Goal: Information Seeking & Learning: Learn about a topic

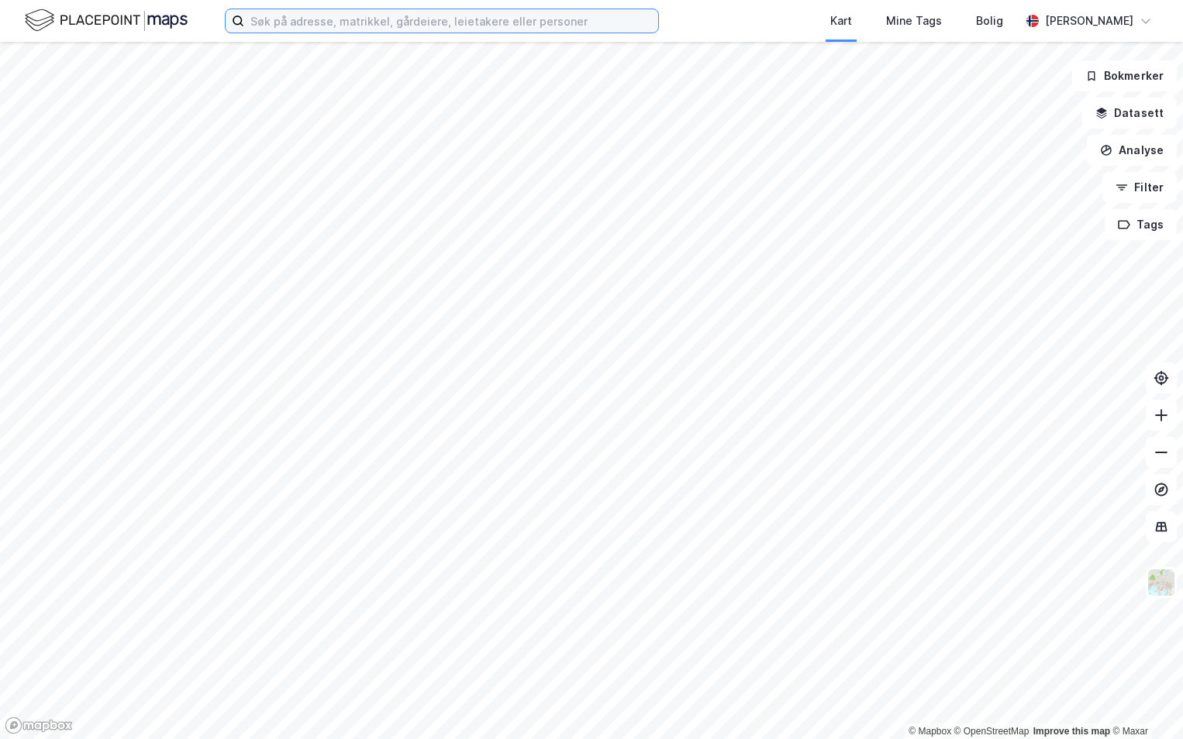
click at [529, 24] on input at bounding box center [451, 20] width 414 height 23
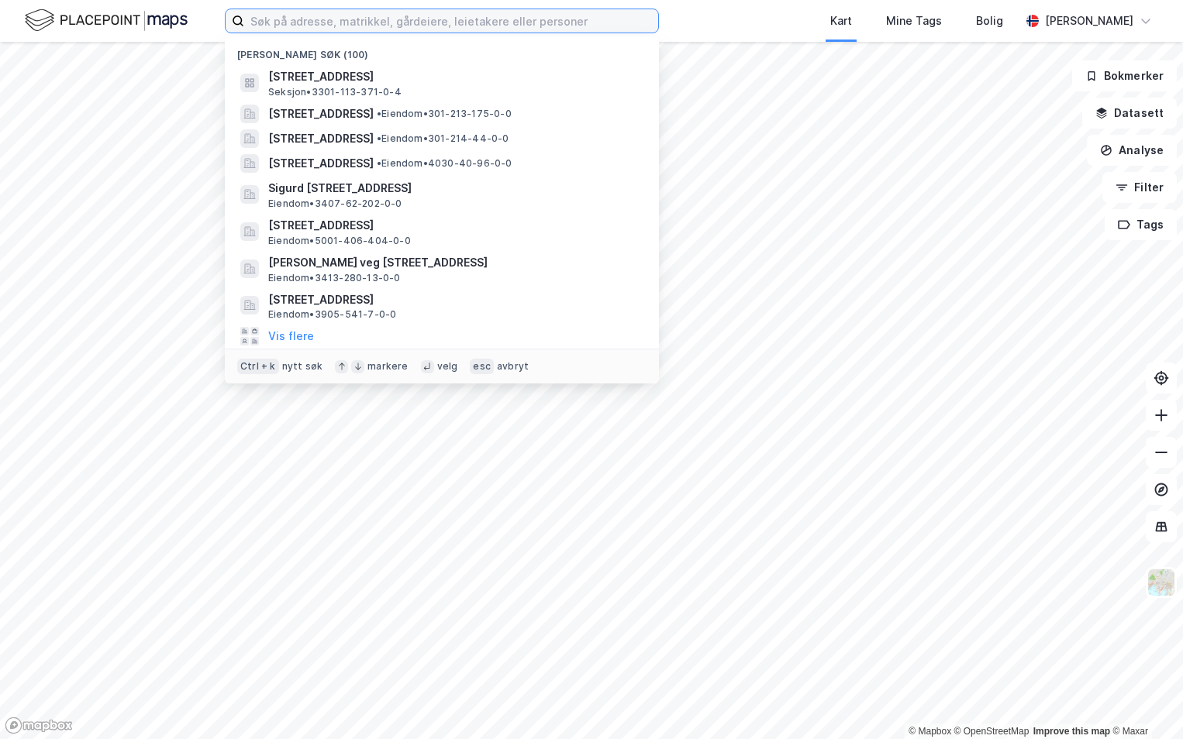
paste input "3909-1037/166/0/0"
type input "3909-1037/166/0/0"
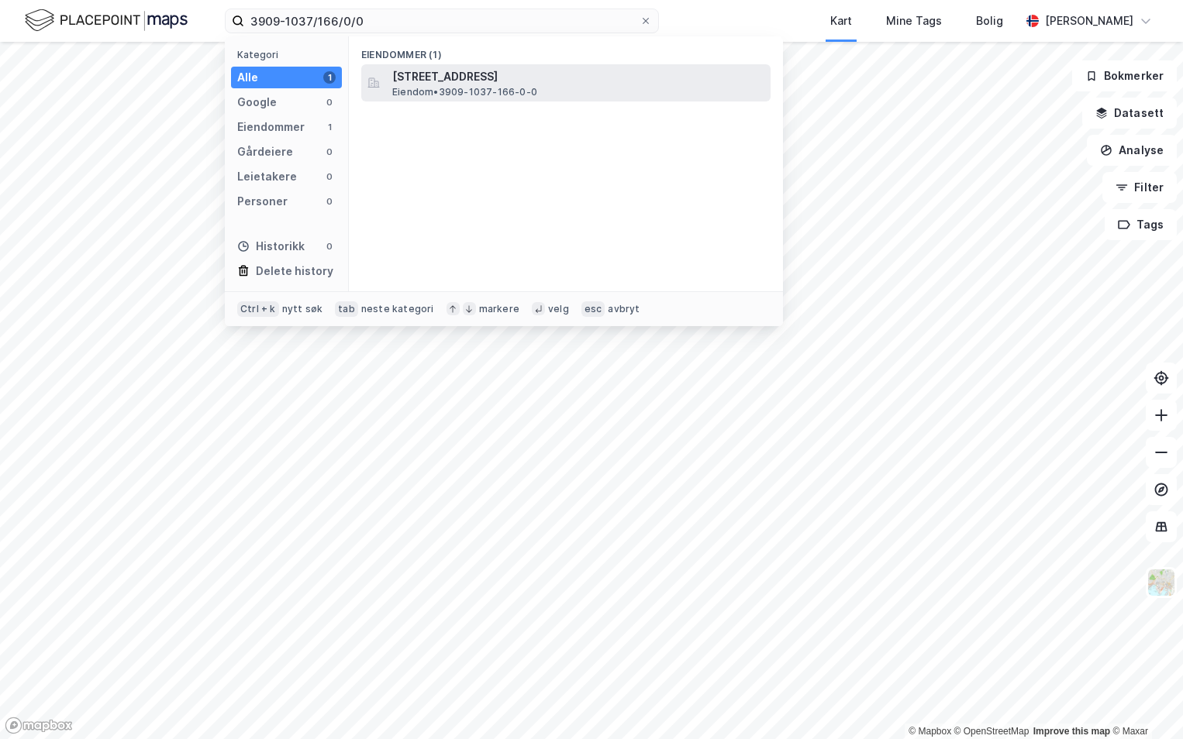
click at [393, 78] on span "[STREET_ADDRESS]" at bounding box center [578, 76] width 372 height 19
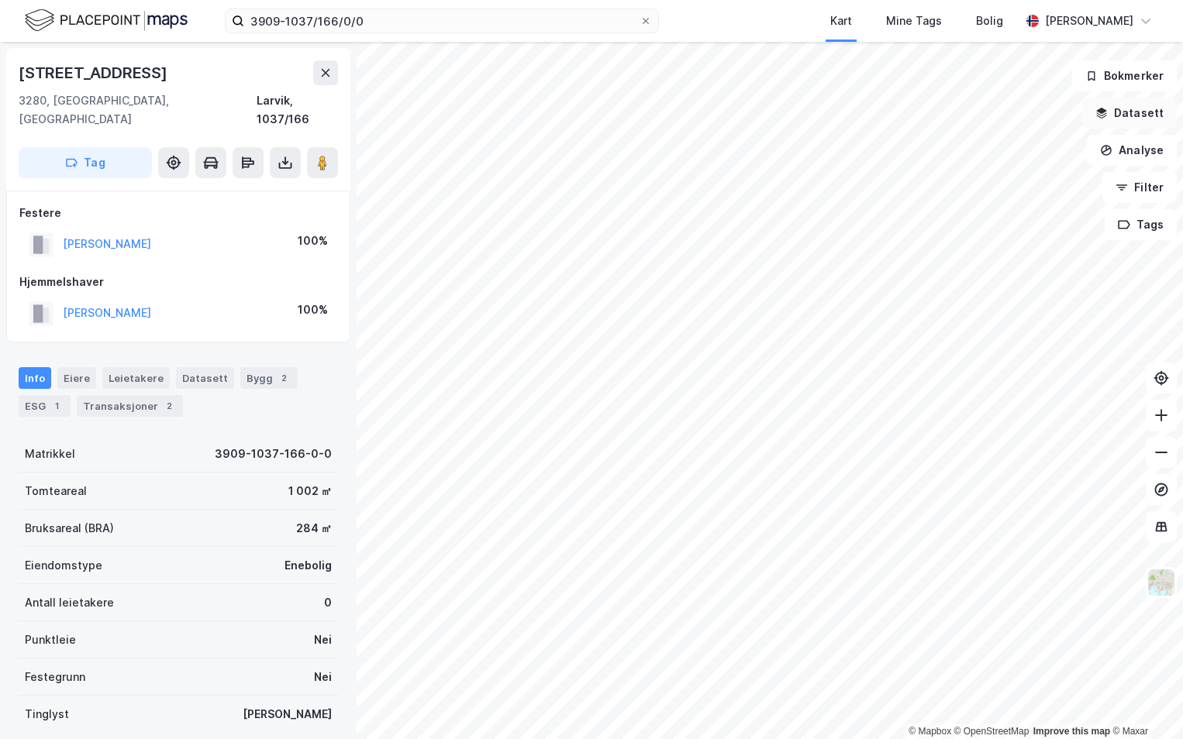
click at [1131, 116] on button "Datasett" at bounding box center [1129, 113] width 95 height 31
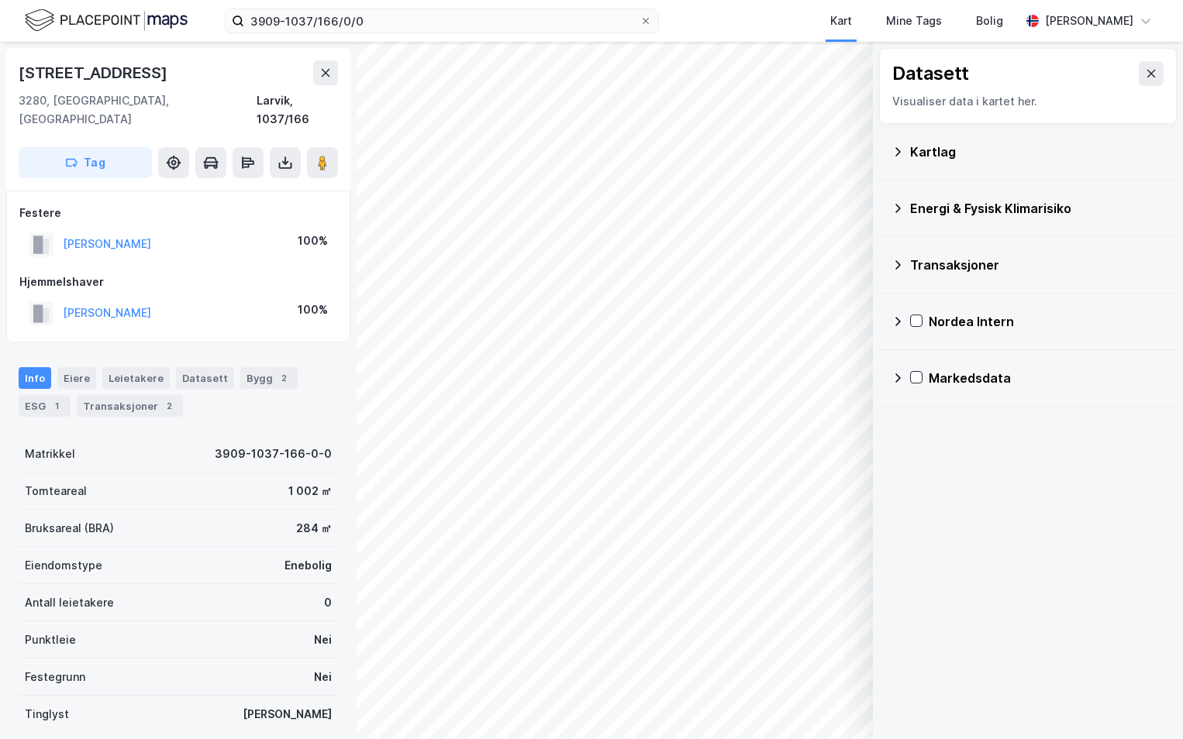
click at [903, 153] on icon at bounding box center [897, 152] width 12 height 12
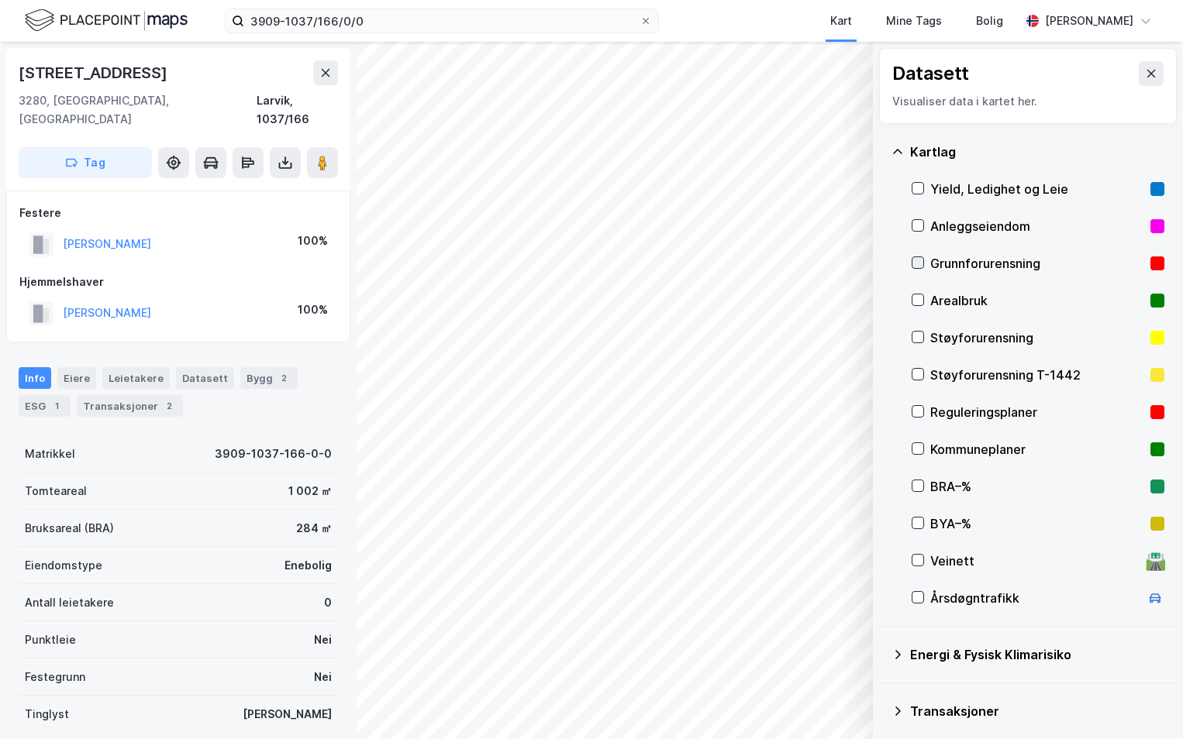
click at [917, 259] on icon at bounding box center [917, 262] width 11 height 11
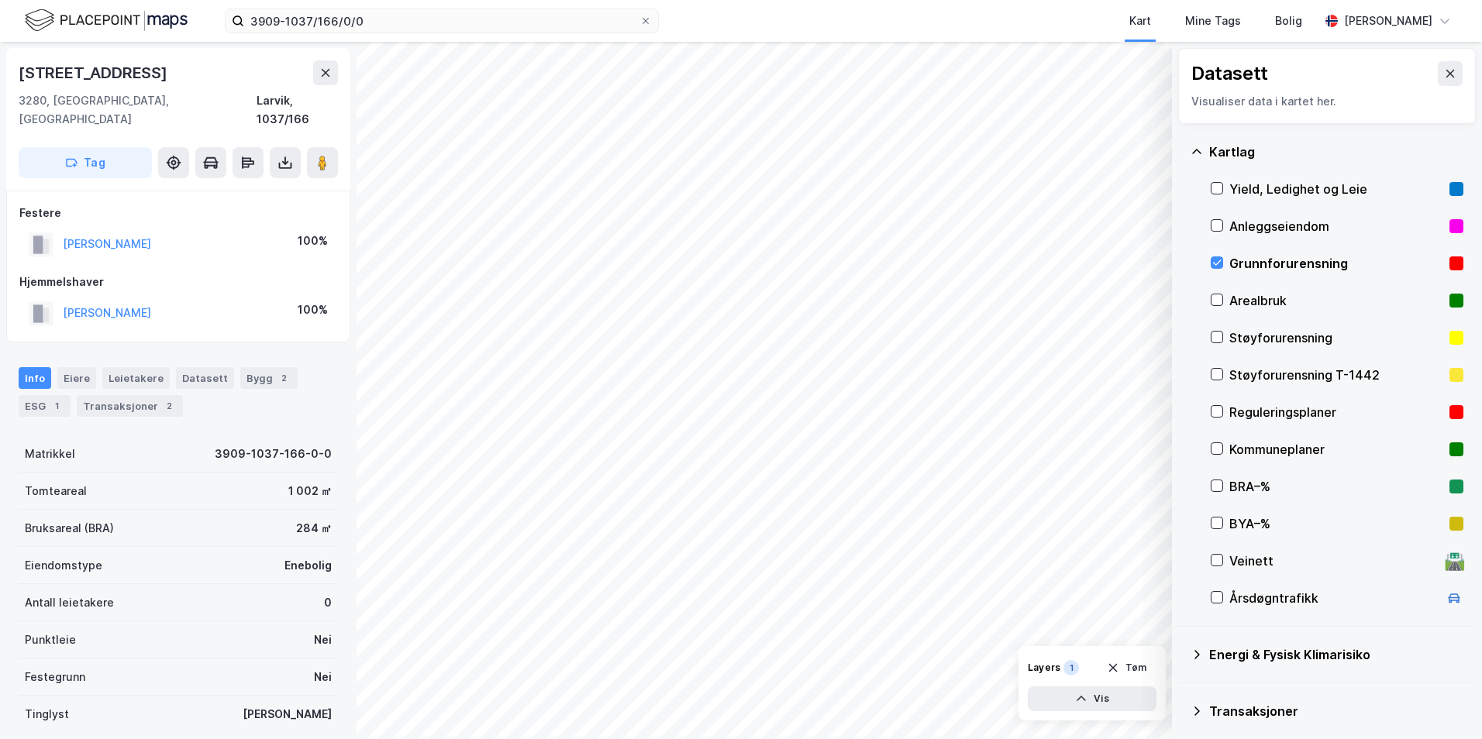
scroll to position [120, 0]
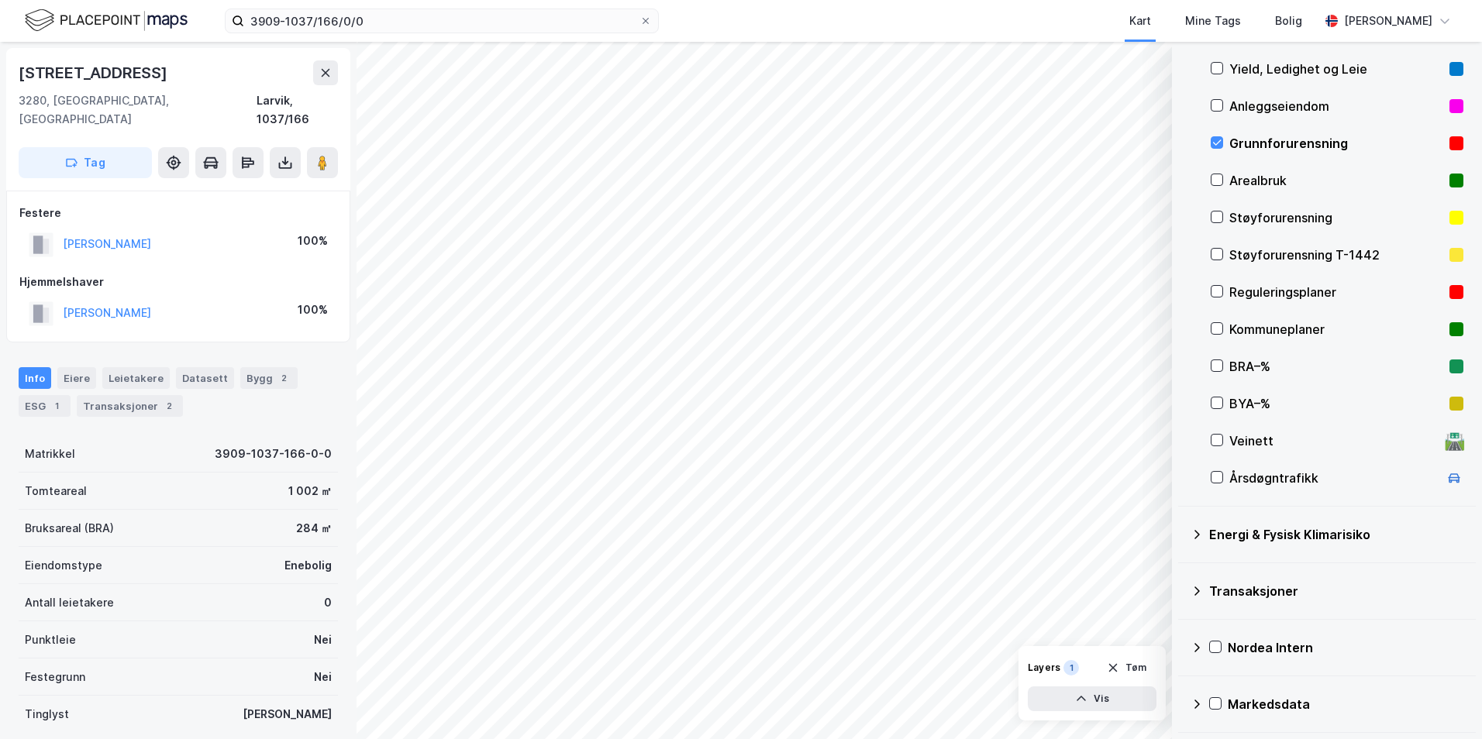
click at [1182, 536] on icon at bounding box center [1197, 535] width 12 height 12
click at [1182, 574] on div at bounding box center [1235, 571] width 12 height 12
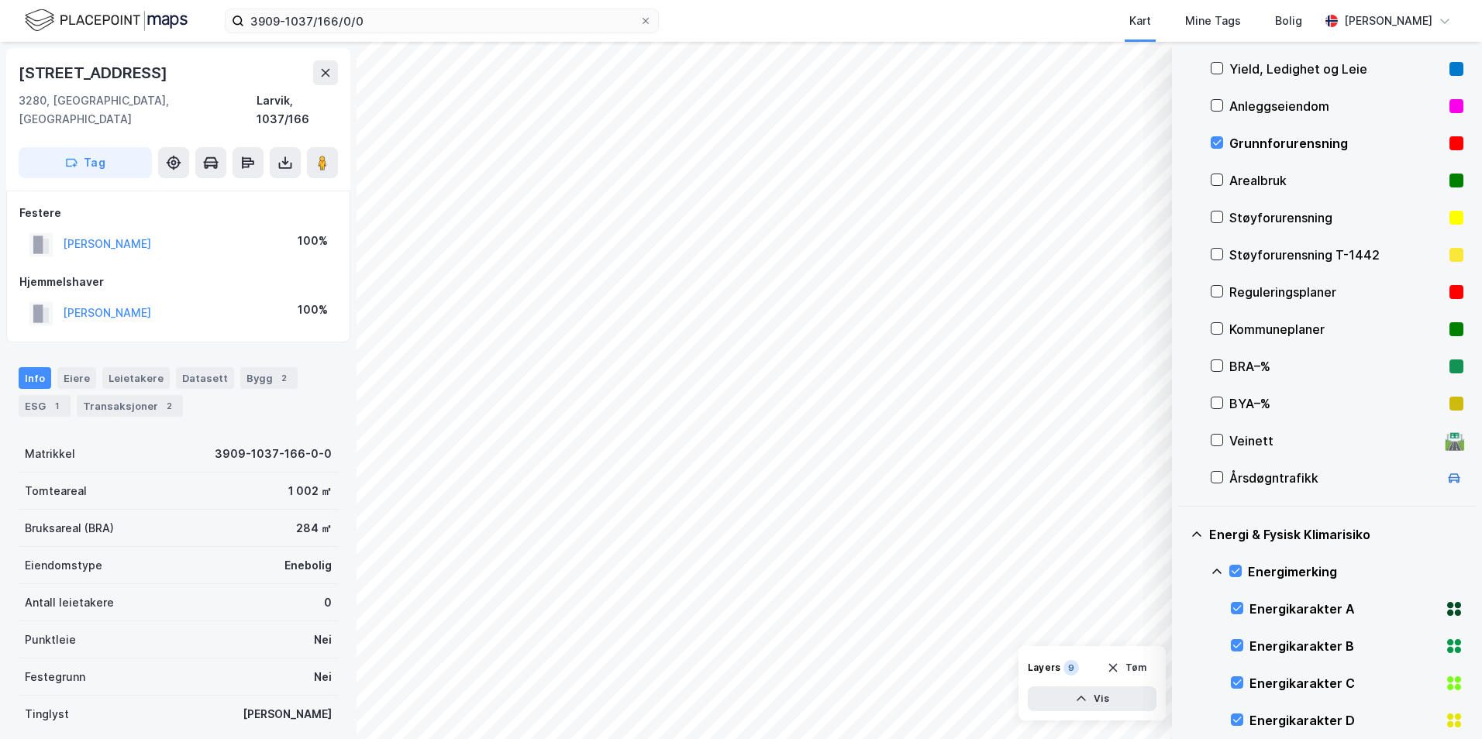
click at [1182, 570] on icon at bounding box center [1217, 572] width 12 height 12
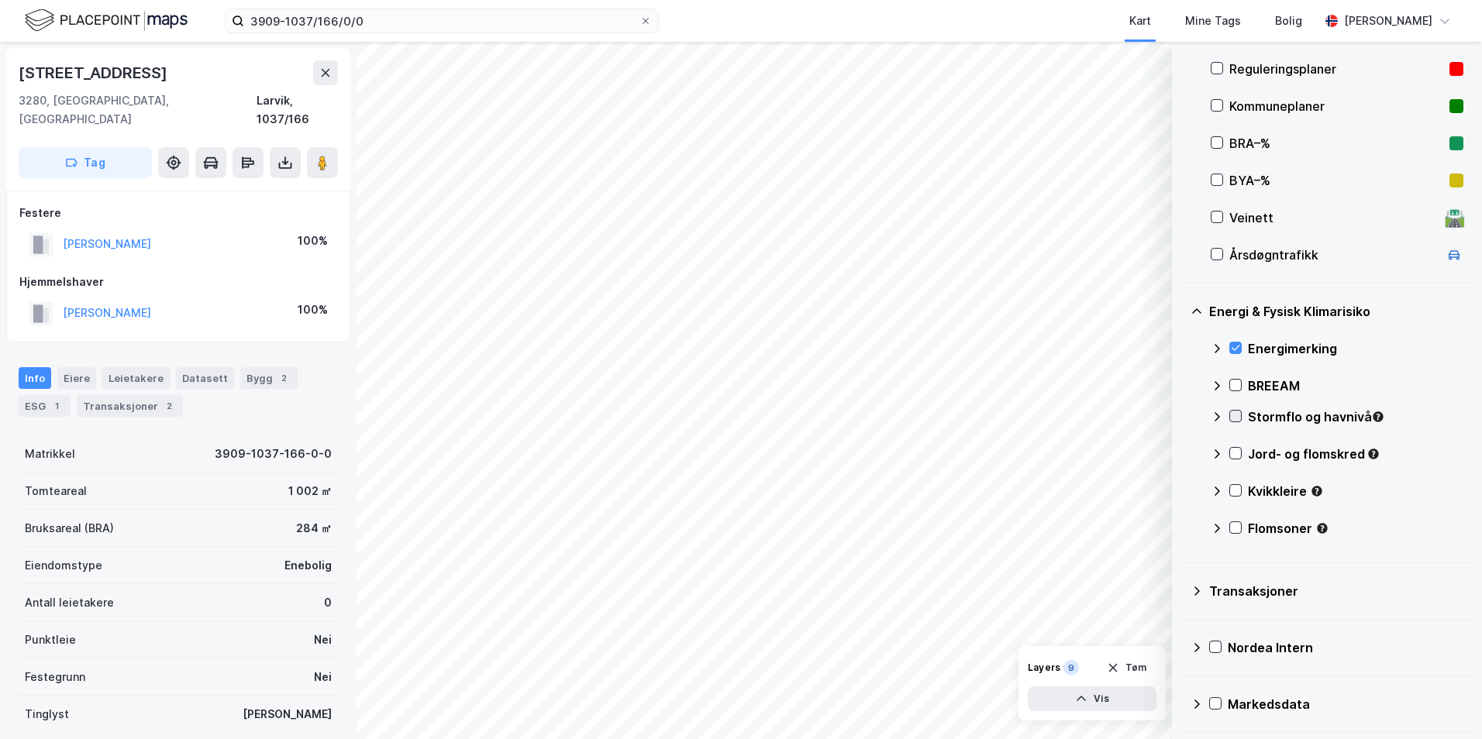
click at [1182, 422] on icon at bounding box center [1235, 416] width 11 height 11
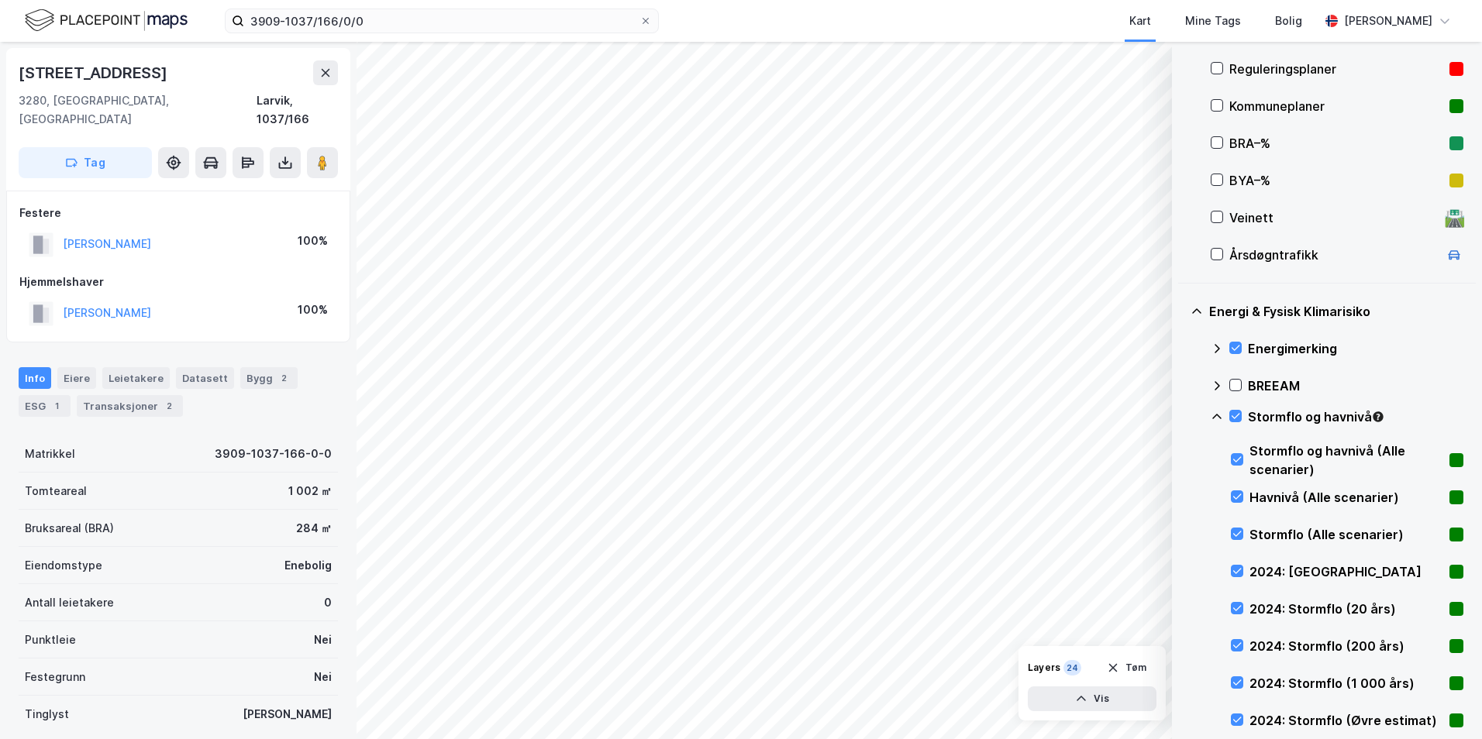
click at [1182, 419] on icon at bounding box center [1217, 417] width 12 height 12
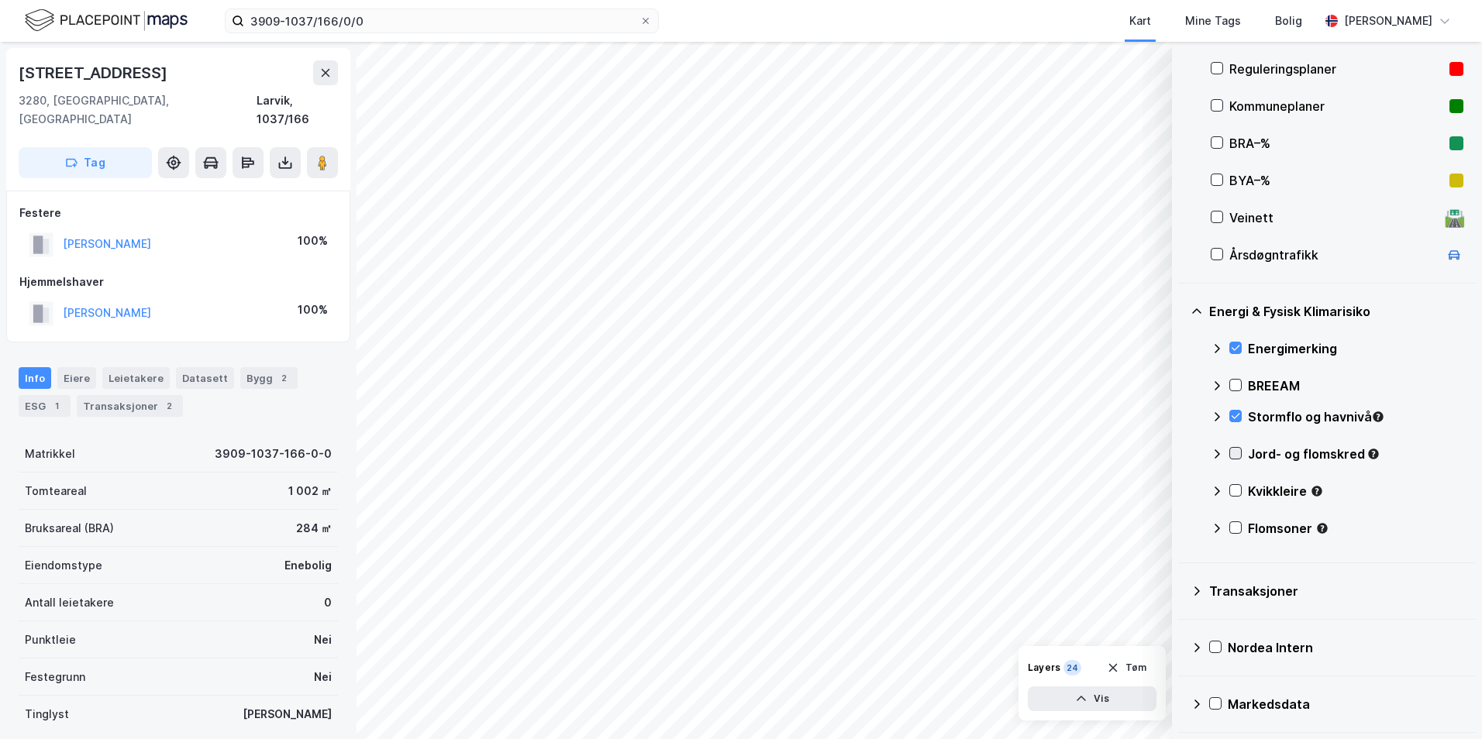
click at [1182, 453] on icon at bounding box center [1235, 453] width 11 height 11
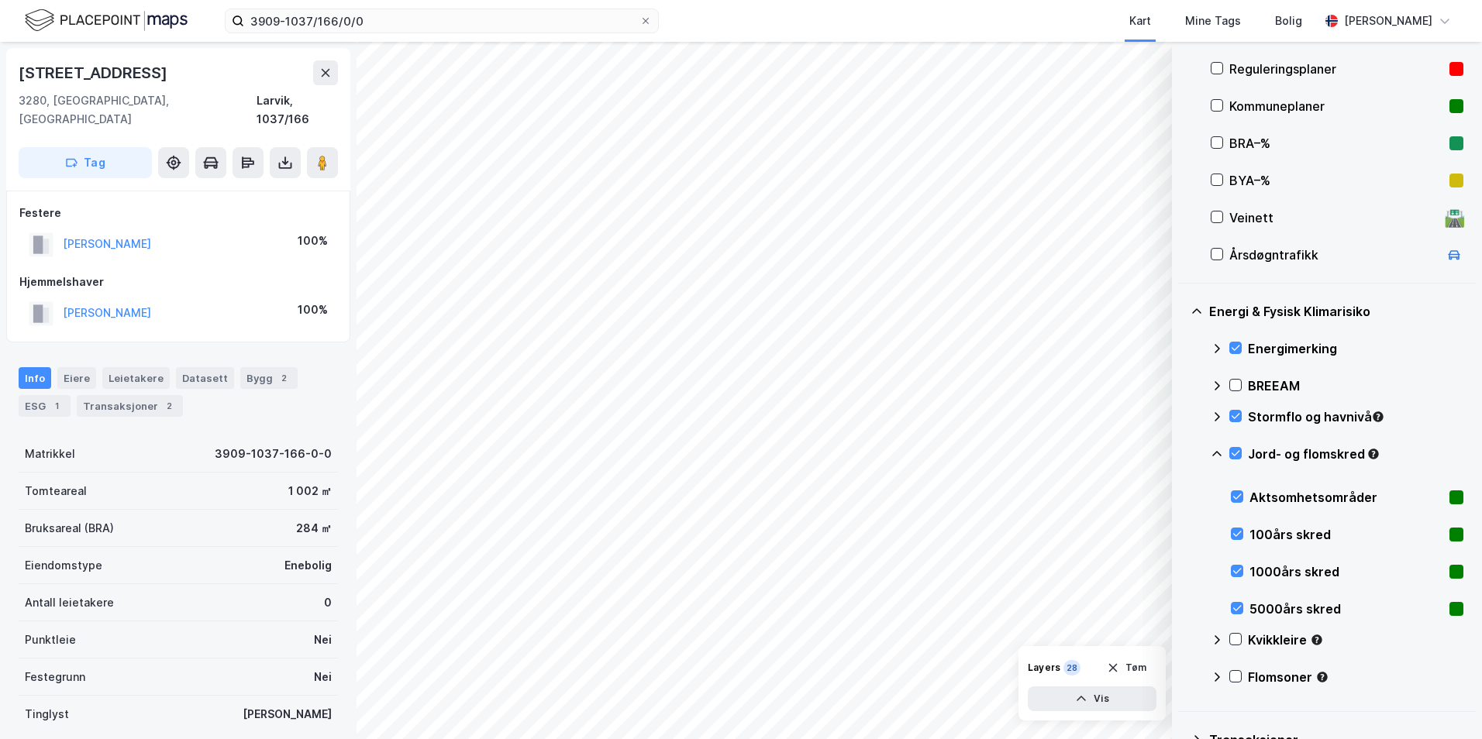
click at [1182, 454] on icon at bounding box center [1217, 454] width 12 height 12
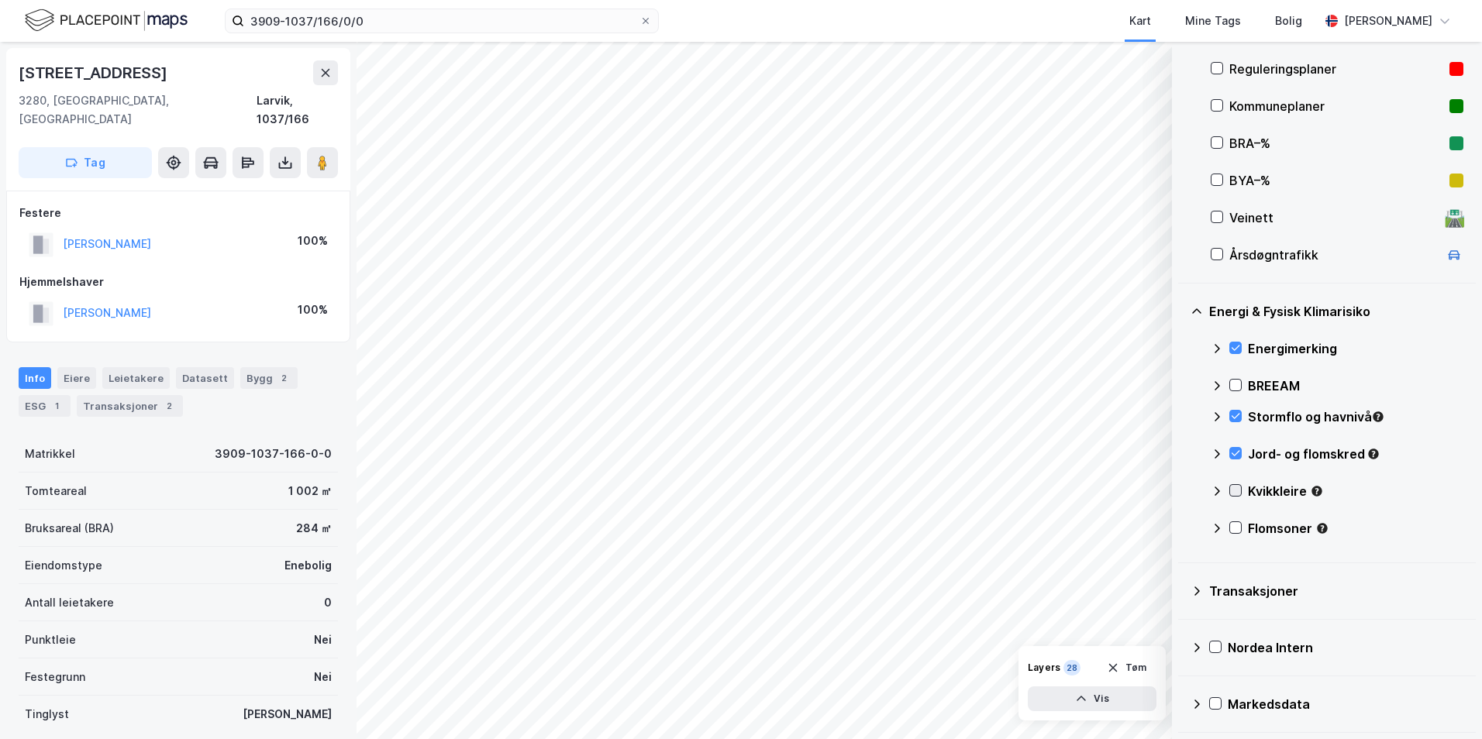
click at [1182, 491] on icon at bounding box center [1236, 490] width 9 height 5
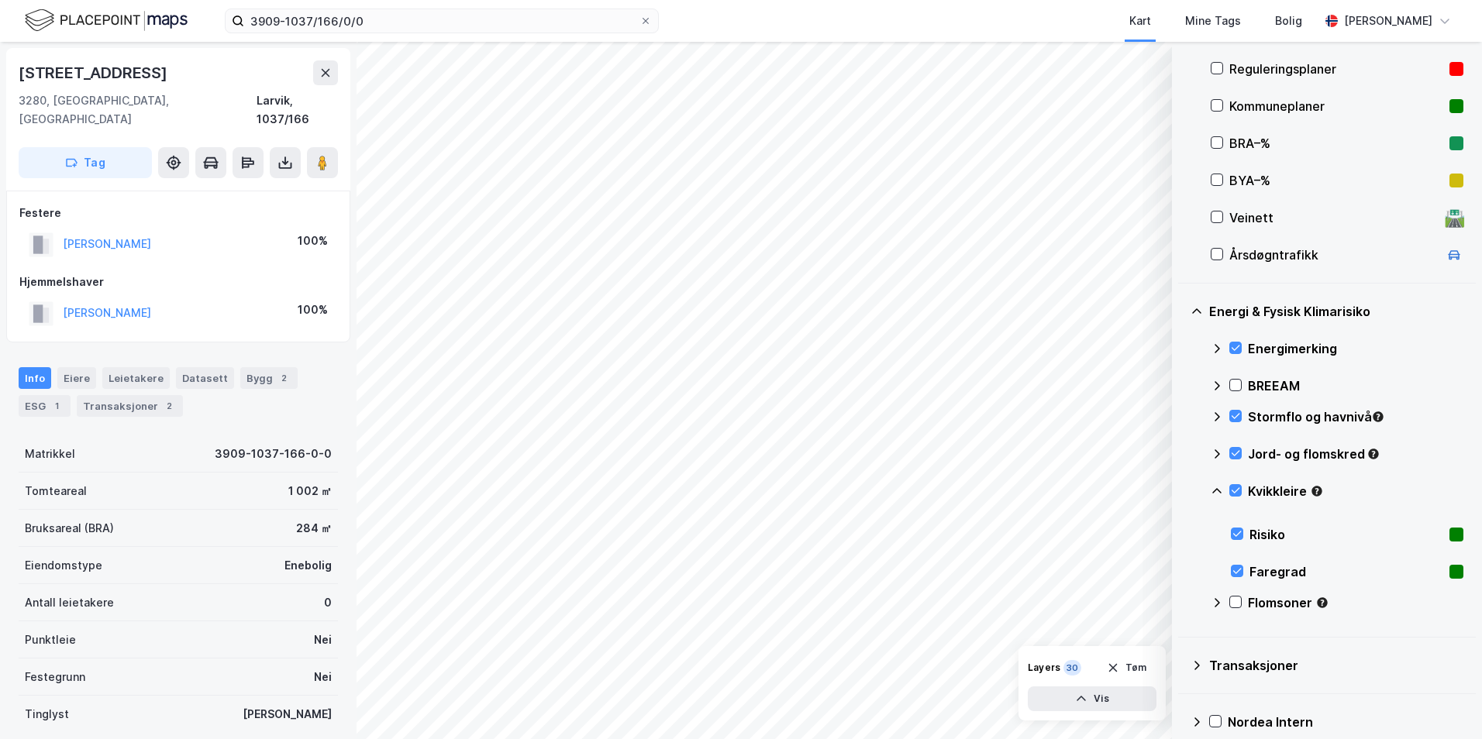
click at [1182, 490] on icon at bounding box center [1216, 490] width 9 height 5
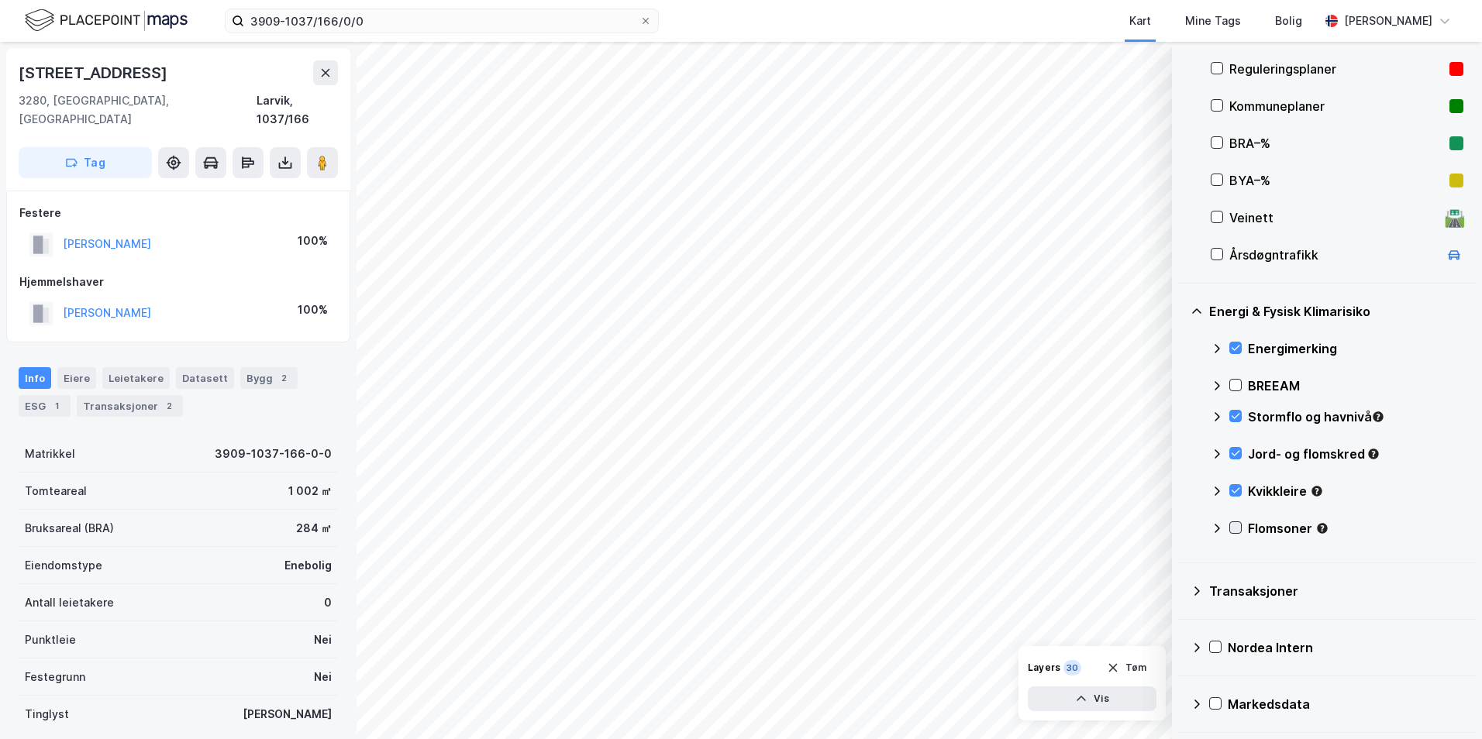
click at [1182, 530] on icon at bounding box center [1235, 527] width 11 height 11
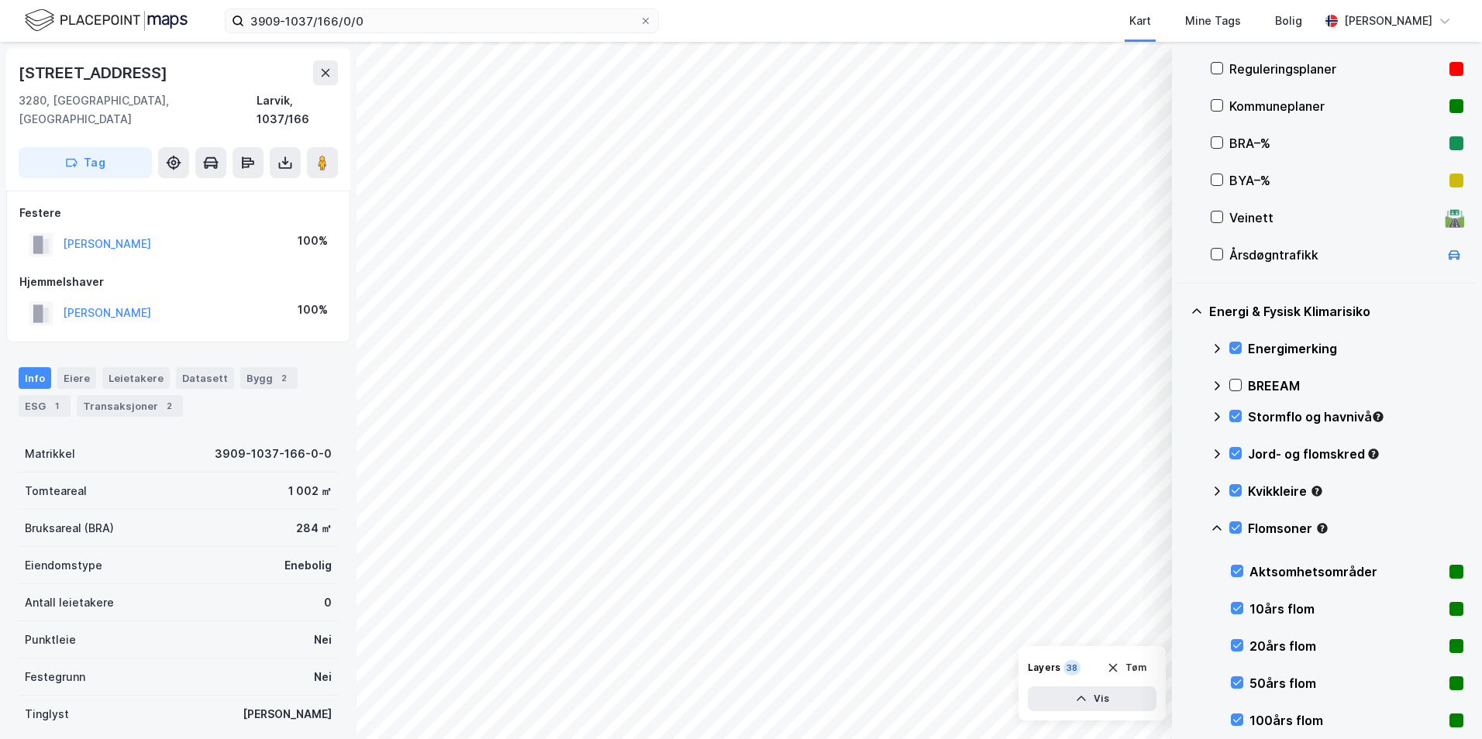
click at [1182, 528] on icon at bounding box center [1217, 528] width 12 height 12
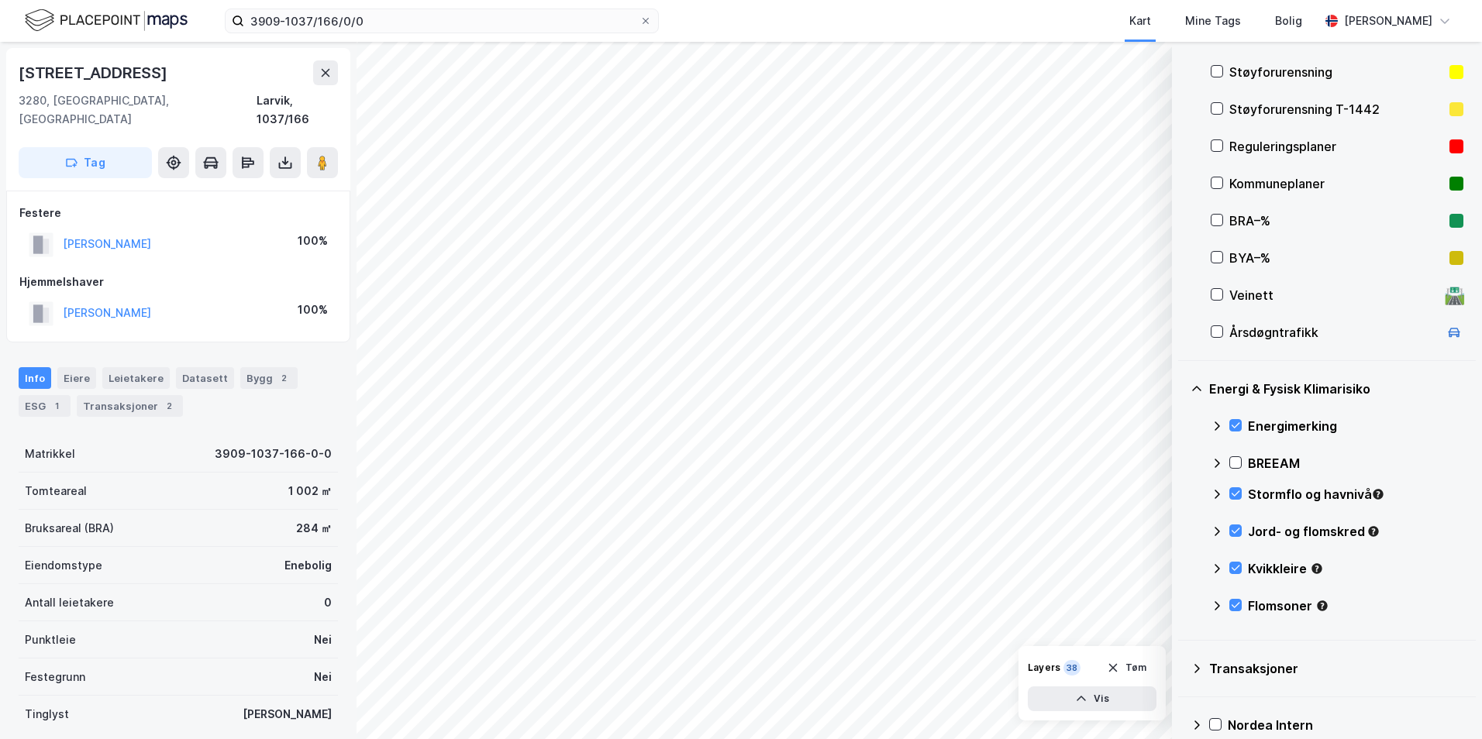
scroll to position [188, 0]
